Goal: Information Seeking & Learning: Understand process/instructions

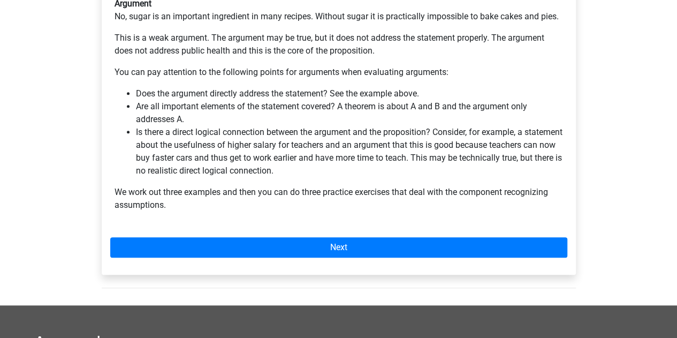
scroll to position [367, 0]
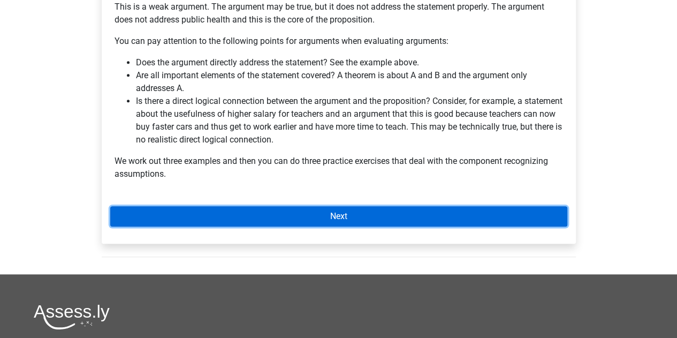
click at [393, 206] on link "Next" at bounding box center [338, 216] width 457 height 20
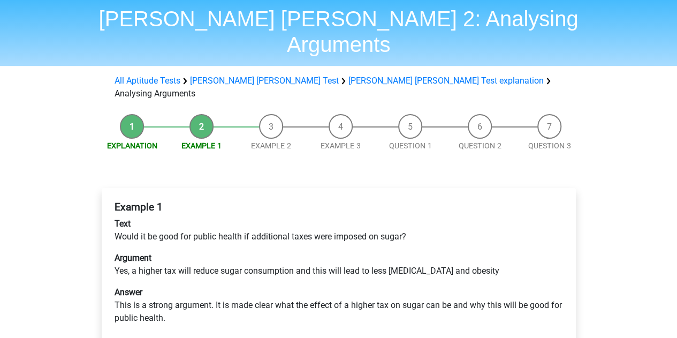
scroll to position [36, 0]
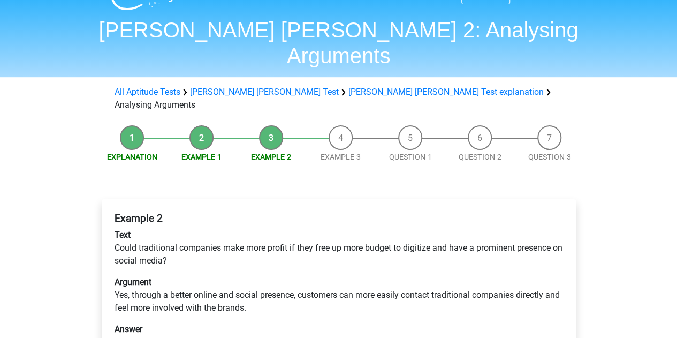
scroll to position [47, 0]
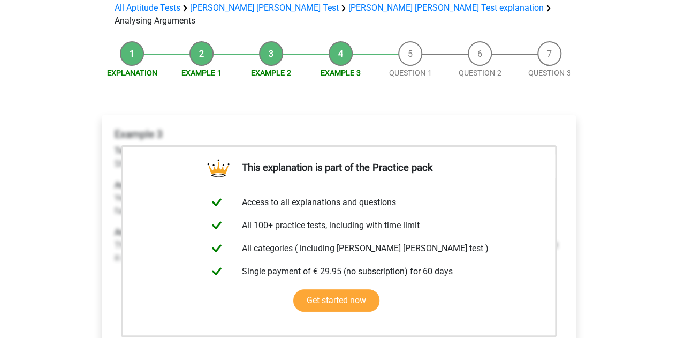
scroll to position [115, 0]
